Goal: Navigation & Orientation: Understand site structure

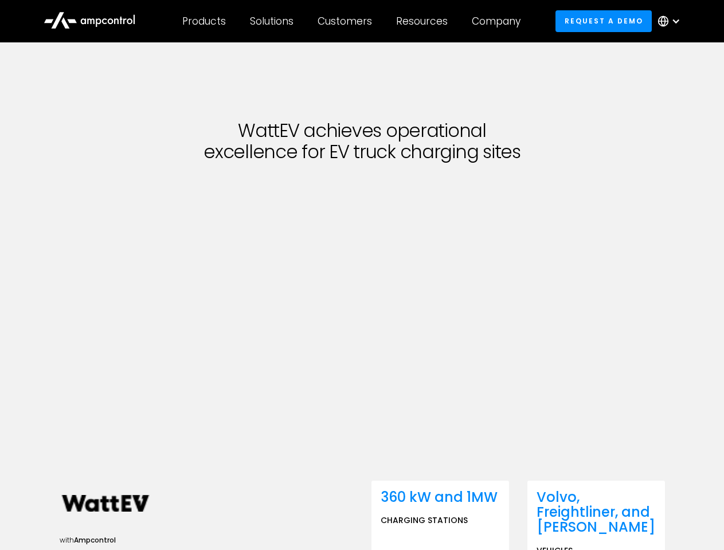
click at [352, 21] on div "Customers" at bounding box center [344, 21] width 54 height 13
click at [203, 21] on div "Products" at bounding box center [204, 21] width 44 height 13
click at [272, 21] on div "Solutions" at bounding box center [272, 21] width 44 height 13
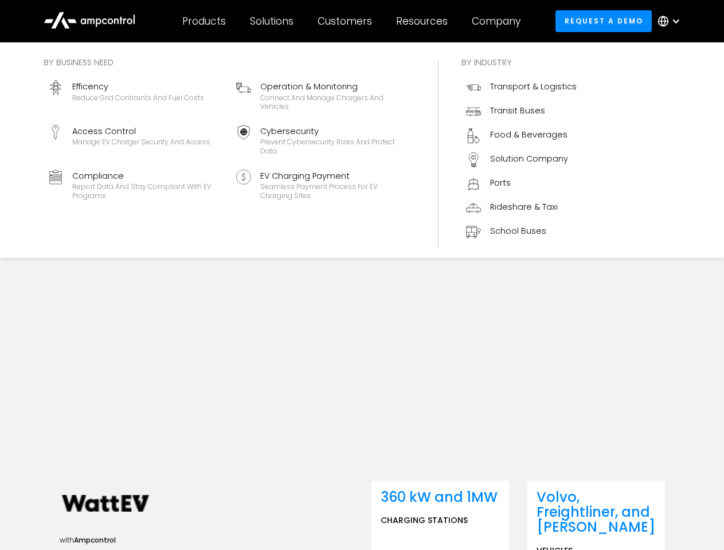
click at [347, 21] on div "Customers" at bounding box center [344, 21] width 54 height 13
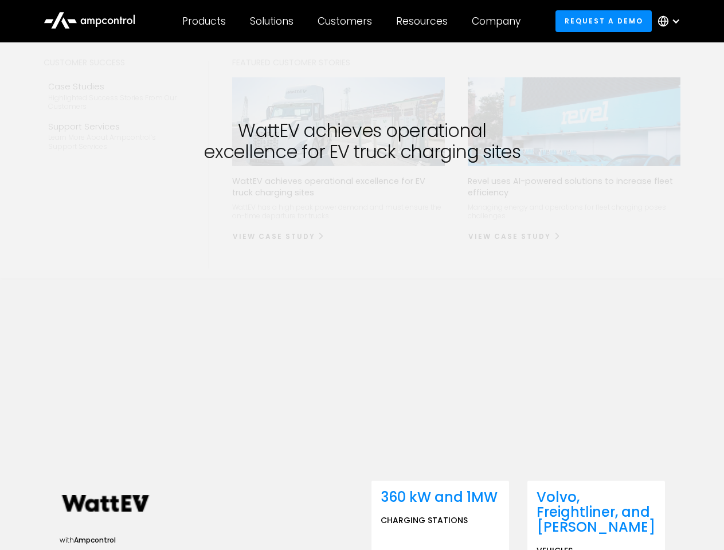
click at [424, 21] on div "Resources" at bounding box center [422, 21] width 52 height 13
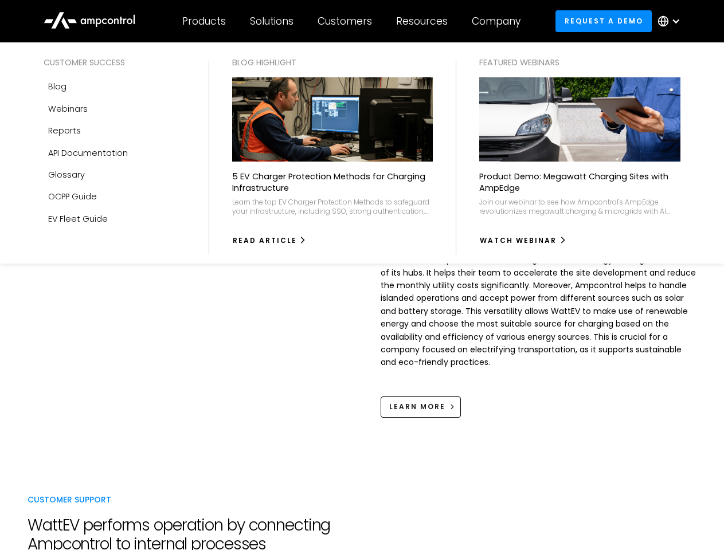
click at [500, 21] on div "Company" at bounding box center [496, 21] width 49 height 13
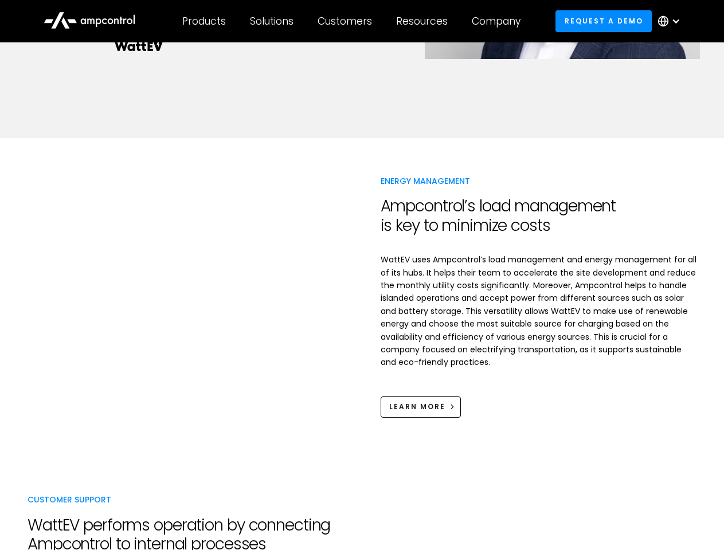
click at [672, 21] on div at bounding box center [675, 21] width 9 height 9
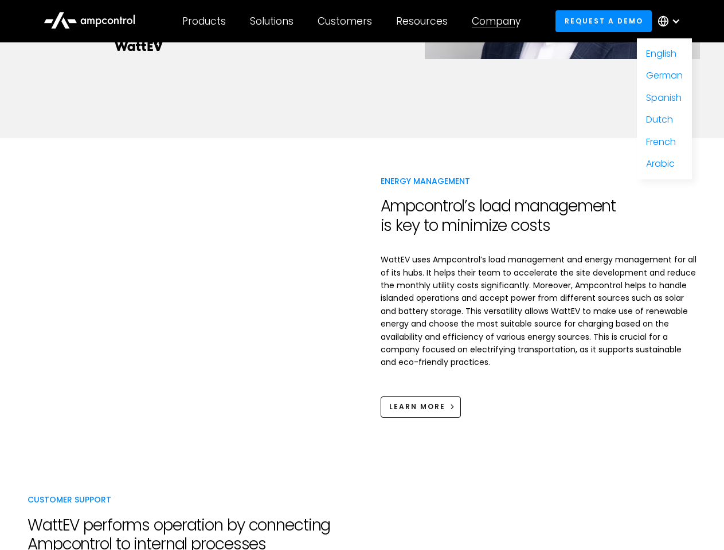
scroll to position [541, 0]
